Goal: Task Accomplishment & Management: Complete application form

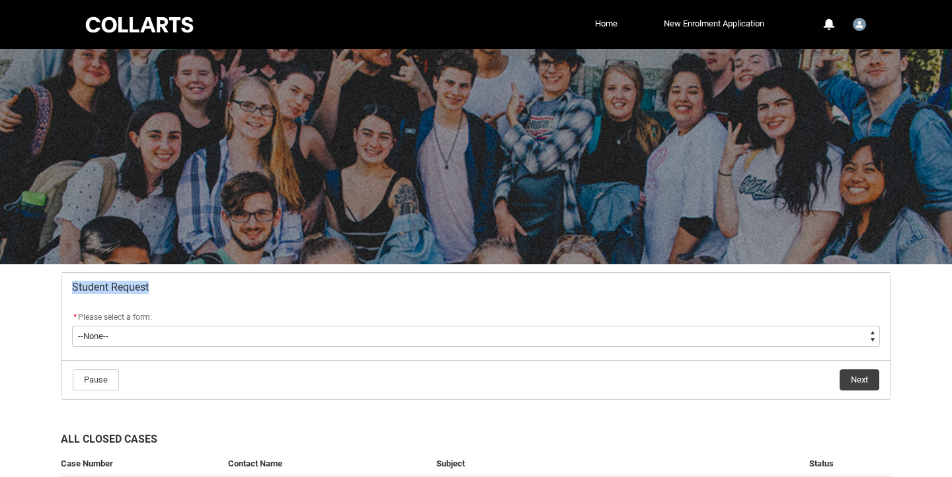
drag, startPoint x: 73, startPoint y: 287, endPoint x: 169, endPoint y: 282, distance: 95.4
click at [169, 282] on h2 "Student Request" at bounding box center [476, 287] width 808 height 13
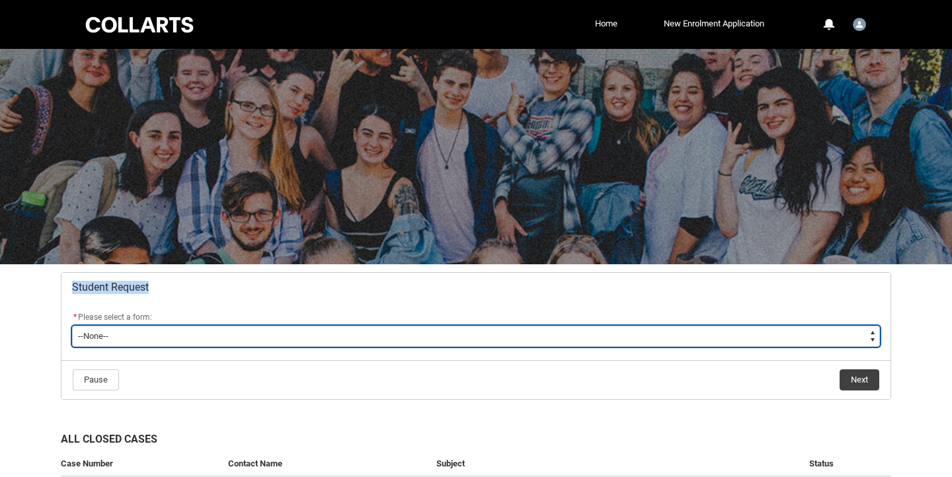
click at [156, 333] on select "--None-- Academic Transcript Application to Appeal Assignment Extension Change …" at bounding box center [476, 336] width 808 height 21
type lightning-select "Enrolment_Variation_Choice"
select select "Enrolment_Variation_Choice"
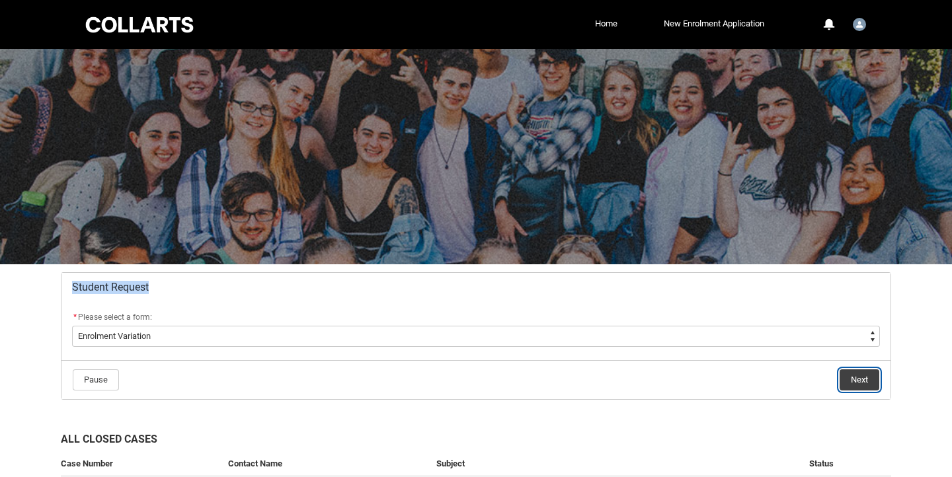
click at [859, 374] on button "Next" at bounding box center [860, 380] width 40 height 21
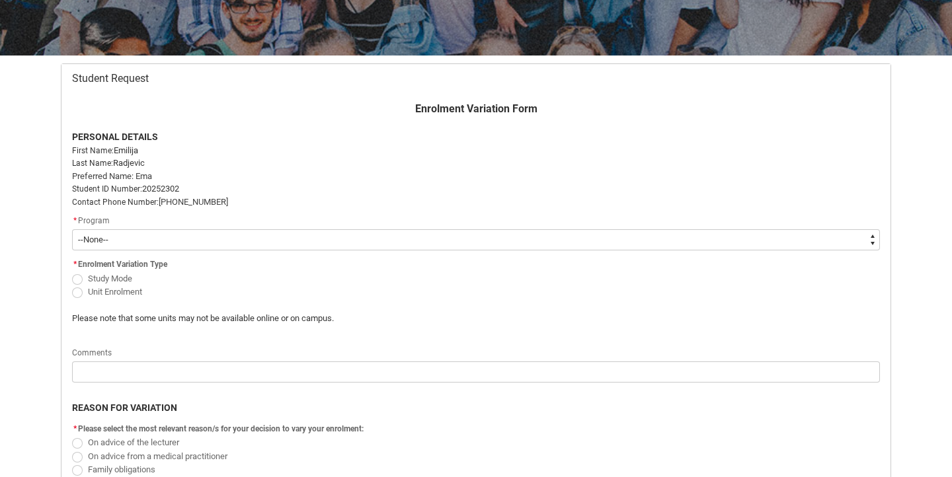
scroll to position [231, 0]
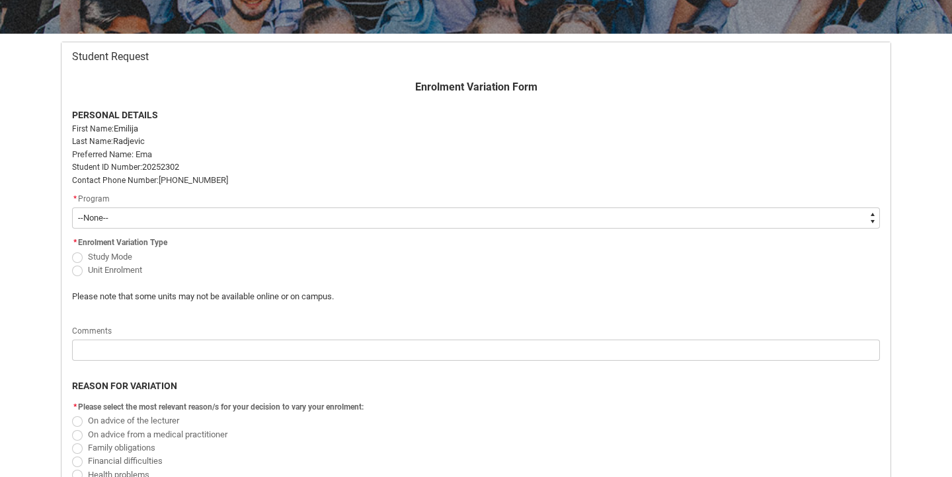
click at [83, 272] on label "Unit Enrolment" at bounding box center [109, 270] width 75 height 10
click at [72, 263] on input "Unit Enrolment" at bounding box center [71, 263] width 1 height 1
radio input "true"
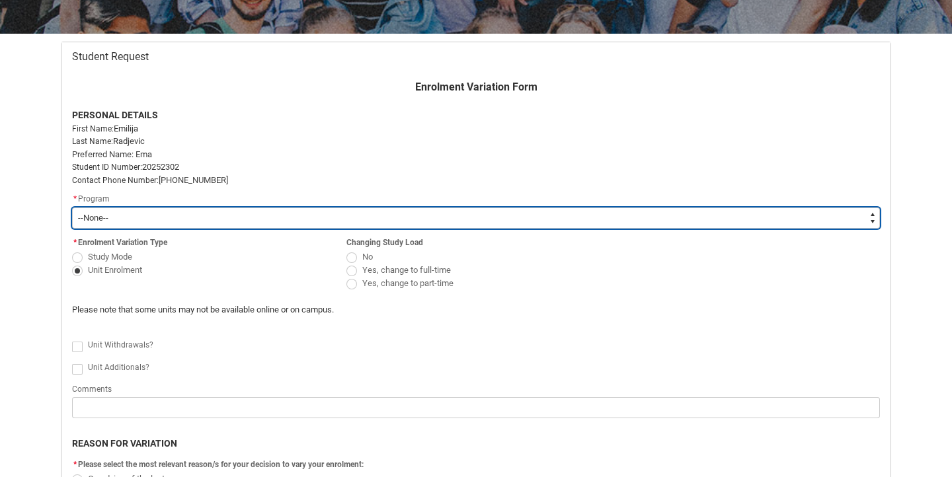
click at [100, 216] on select "--None-- Bachelor of Applied Business (Entertainment Management) V2" at bounding box center [476, 218] width 808 height 21
type lightning-select "recordPicklist_ProgramEnrollment.a0jOZ000002gjqnYAA"
select select "recordPicklist_ProgramEnrollment.a0jOZ000002gjqnYAA"
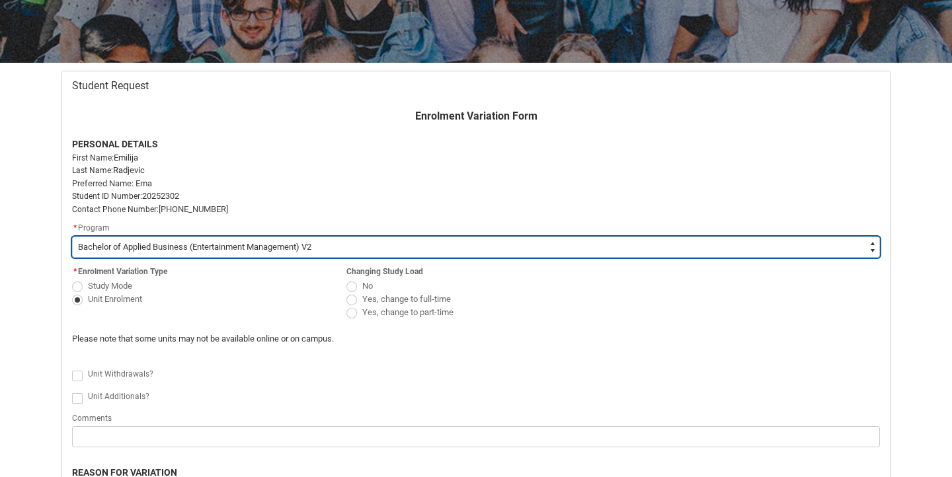
scroll to position [0, 0]
